Goal: Find specific page/section: Find specific page/section

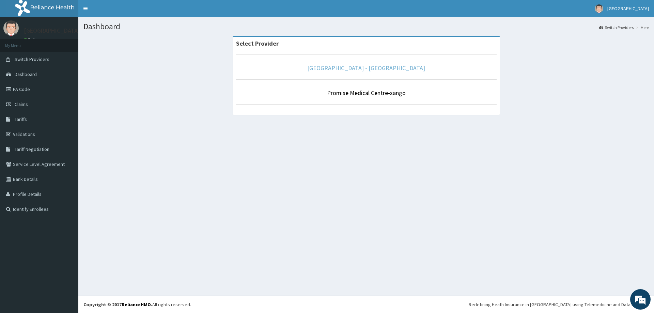
click at [353, 65] on link "[GEOGRAPHIC_DATA] - [GEOGRAPHIC_DATA]" at bounding box center [366, 68] width 118 height 8
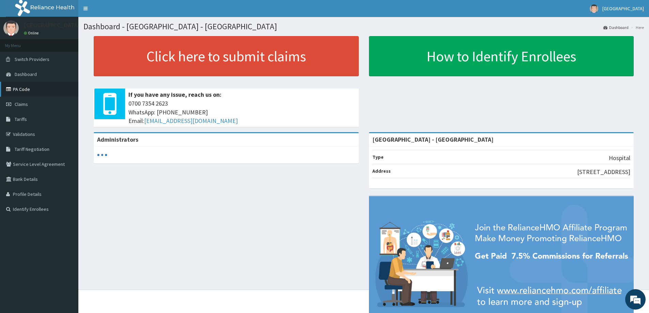
click at [22, 90] on link "PA Code" at bounding box center [39, 89] width 78 height 15
